Goal: Find specific page/section: Find specific page/section

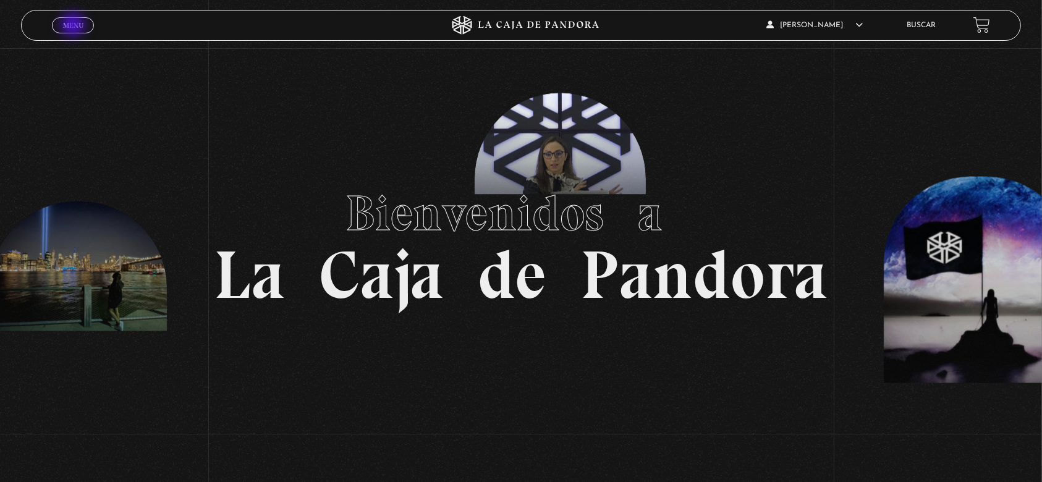
click at [74, 26] on span "Menu" at bounding box center [73, 25] width 20 height 7
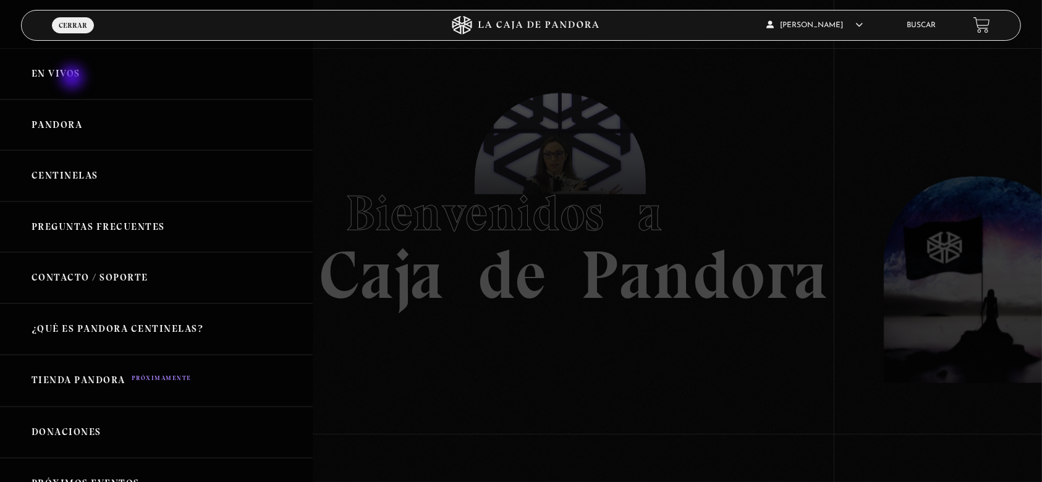
click at [74, 78] on link "En vivos" at bounding box center [156, 73] width 313 height 51
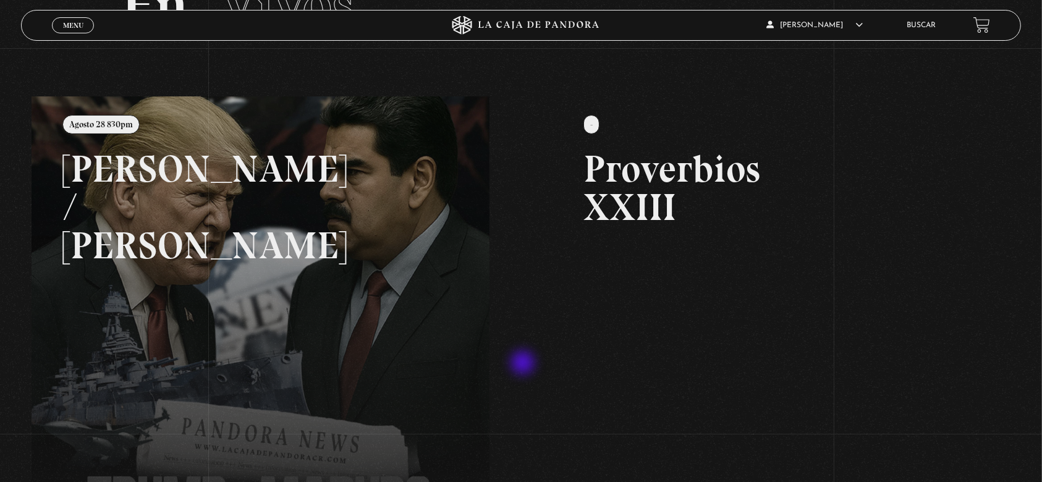
scroll to position [164, 0]
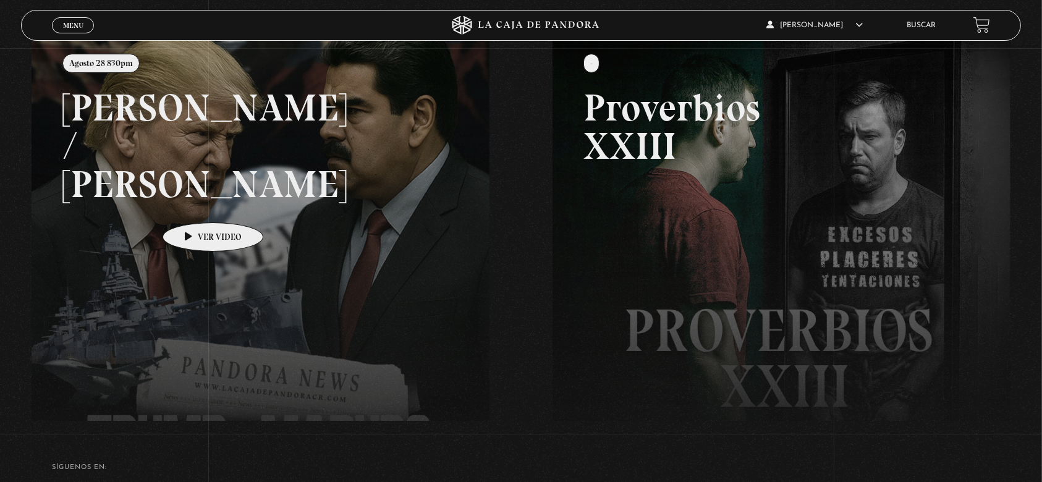
click at [193, 204] on link at bounding box center [553, 276] width 1042 height 482
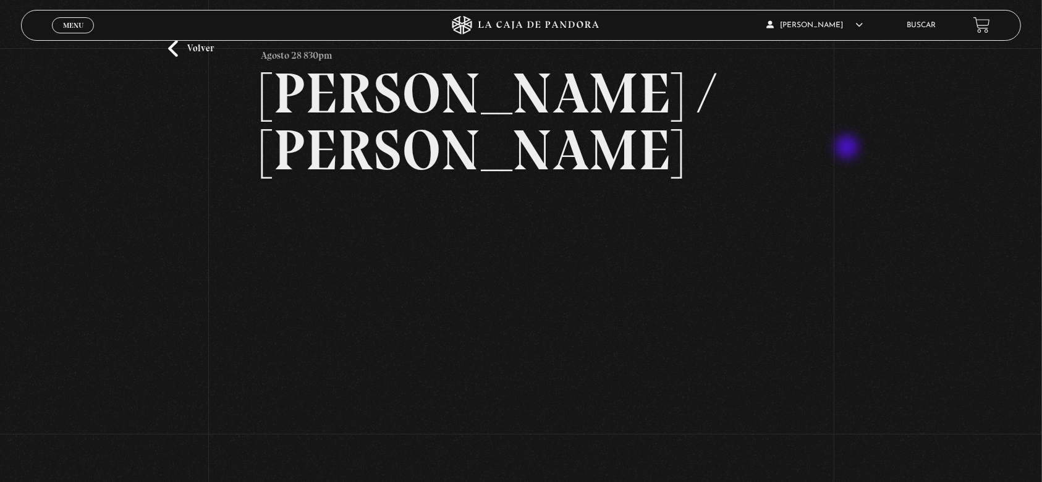
scroll to position [82, 0]
